Goal: Use online tool/utility: Utilize a website feature to perform a specific function

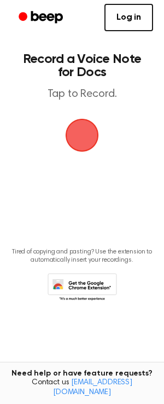
click at [84, 134] on span "button" at bounding box center [83, 136] width 36 height 36
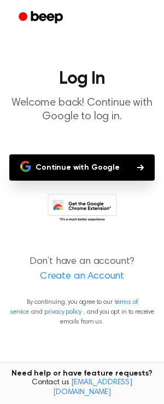
click at [61, 163] on button "Continue with Google" at bounding box center [82, 167] width 146 height 26
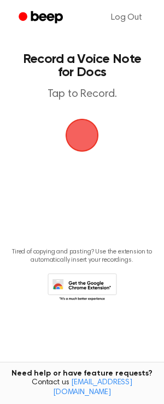
click at [81, 132] on span "button" at bounding box center [82, 135] width 31 height 31
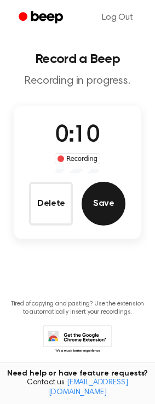
click at [95, 207] on button "Save" at bounding box center [104, 204] width 44 height 44
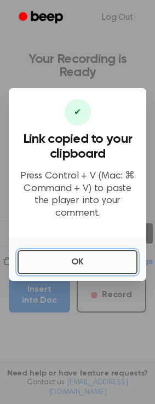
click at [79, 264] on button "OK" at bounding box center [78, 262] width 120 height 24
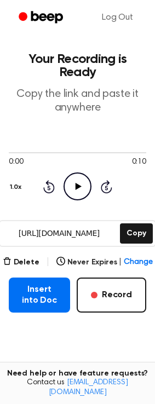
click at [83, 174] on icon "Play Audio" at bounding box center [77, 186] width 28 height 28
click at [22, 257] on button "Delete" at bounding box center [21, 262] width 37 height 11
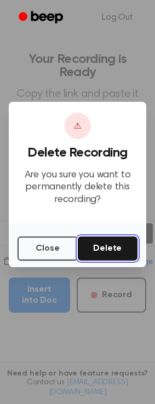
click at [100, 251] on button "Delete" at bounding box center [108, 248] width 60 height 24
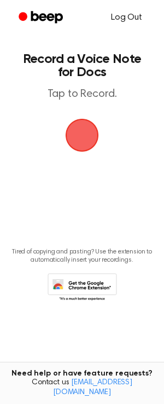
click at [122, 18] on link "Log Out" at bounding box center [126, 17] width 53 height 26
